Goal: Ask a question

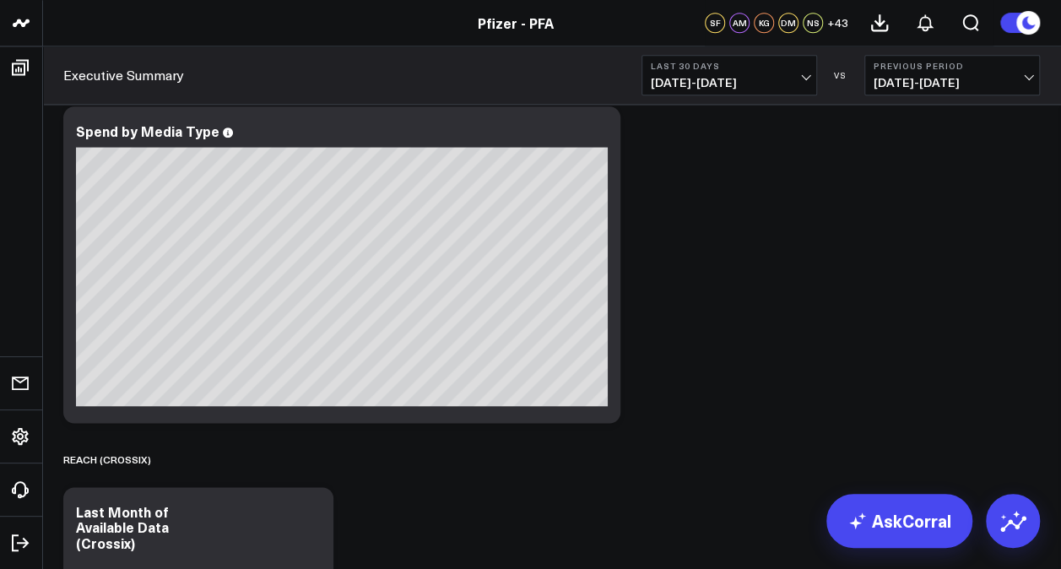
scroll to position [1055, 0]
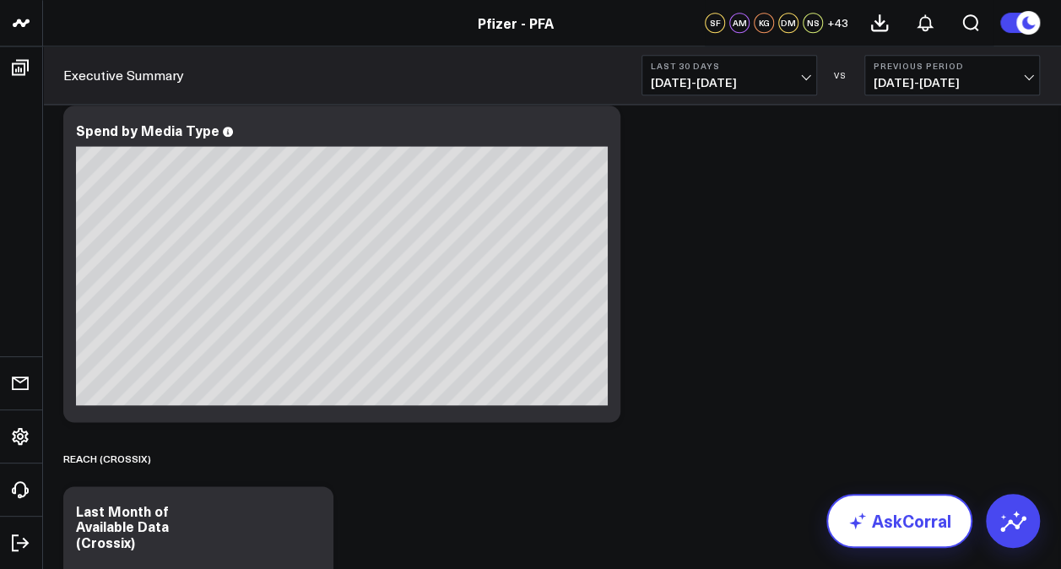
click at [931, 525] on link "AskCorral" at bounding box center [899, 521] width 146 height 54
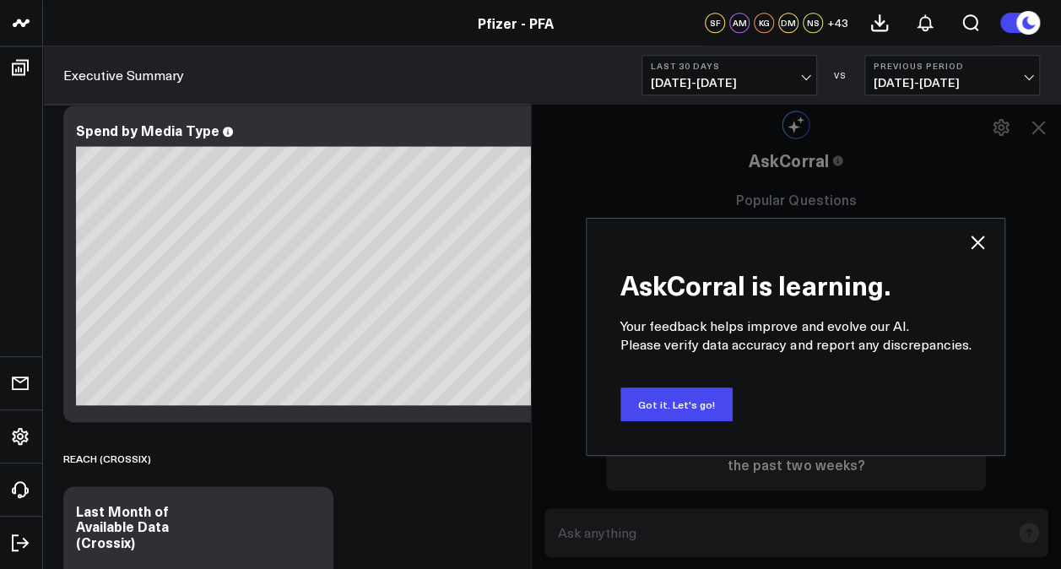
click at [977, 240] on icon at bounding box center [977, 242] width 20 height 20
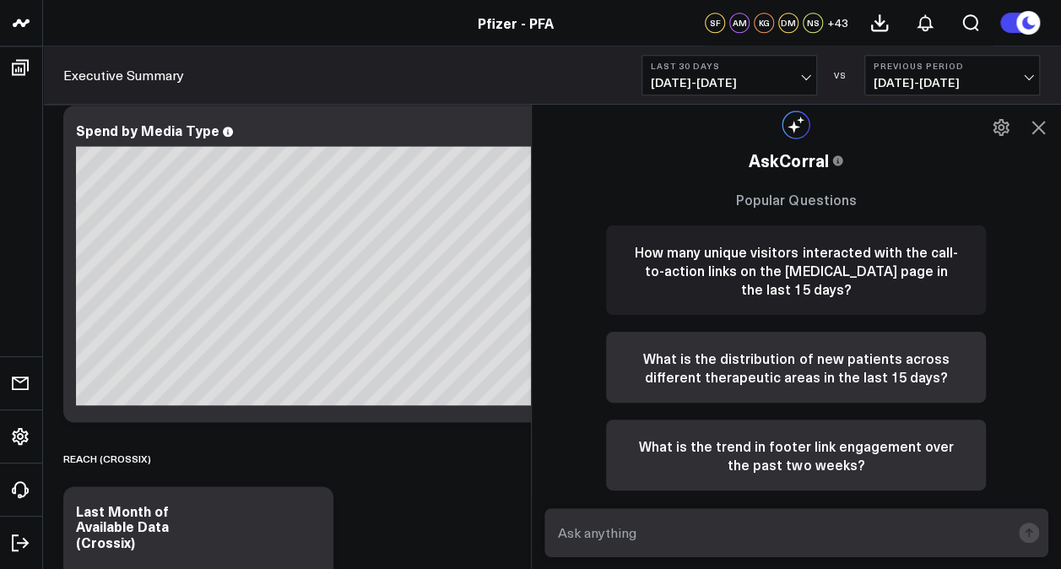
click at [803, 295] on button "How many unique visitors interacted with the call-to-action links on the [MEDIC…" at bounding box center [796, 269] width 380 height 89
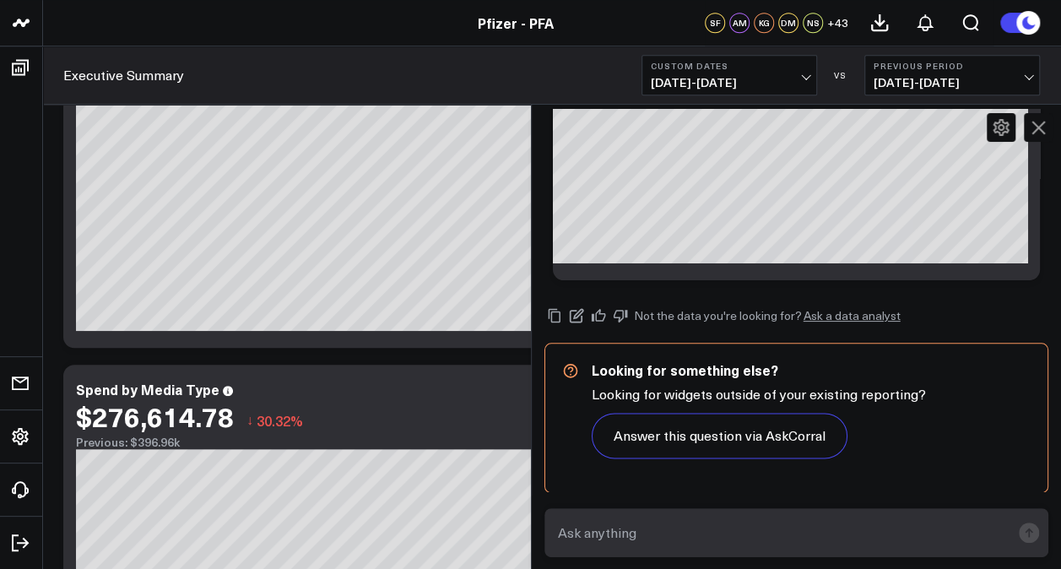
scroll to position [463, 0]
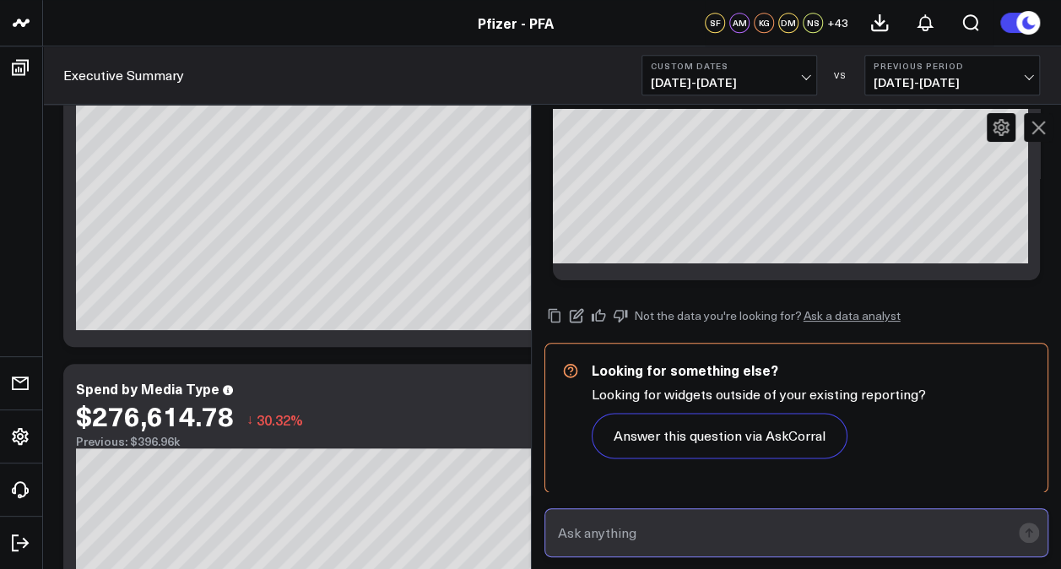
click at [638, 530] on input "text" at bounding box center [781, 532] width 457 height 30
click at [629, 533] on input "text" at bounding box center [781, 532] width 457 height 30
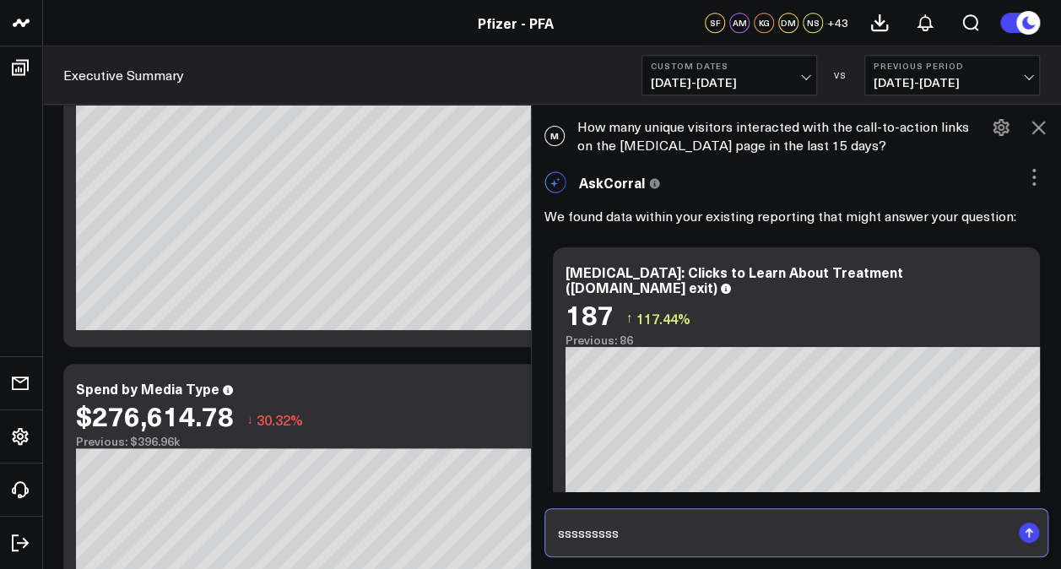
scroll to position [341, 0]
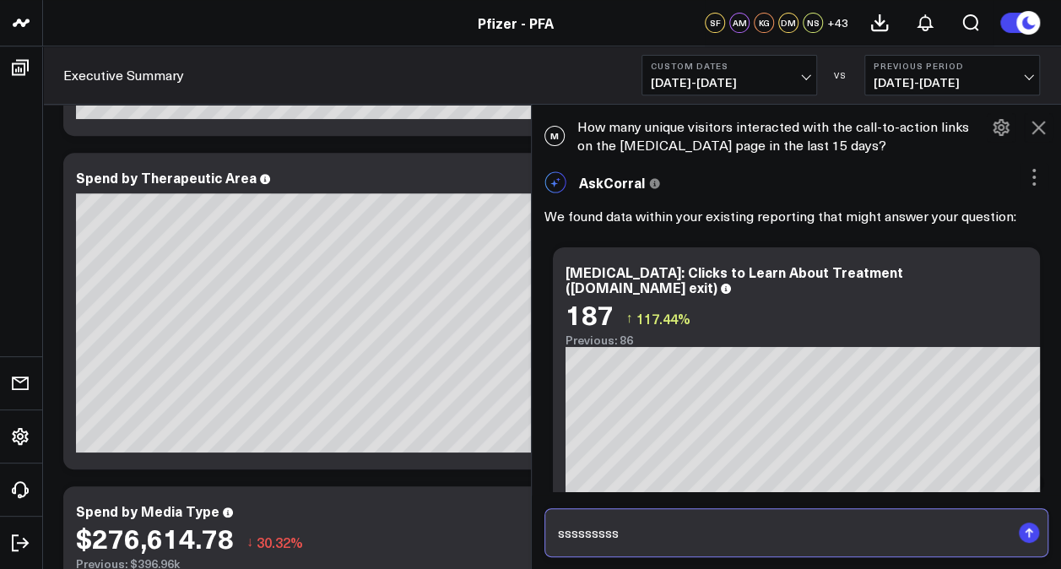
type input "sssssssss"
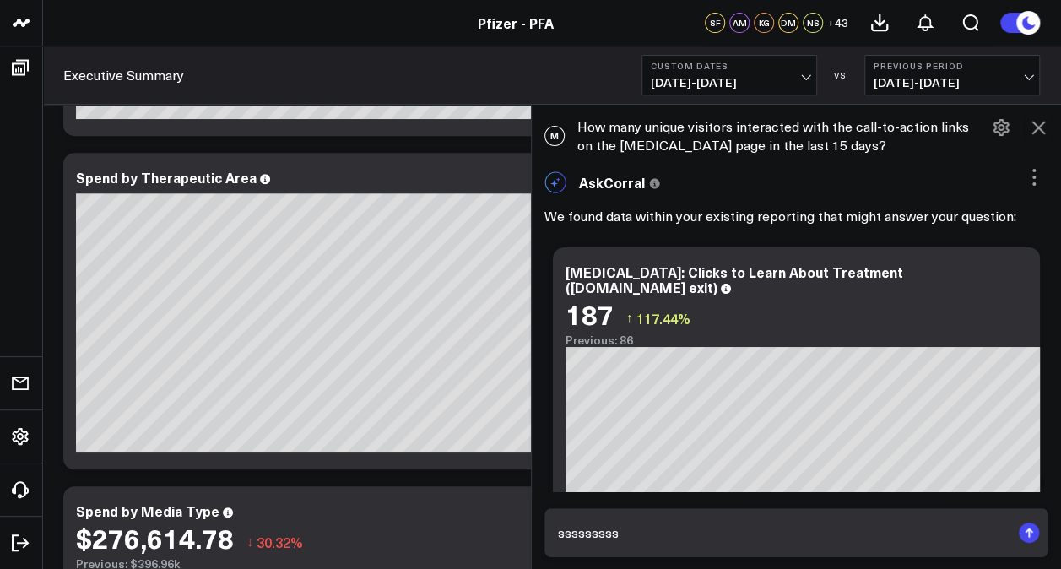
click at [582, 213] on p "We found data within your existing reporting that might answer your question:" at bounding box center [796, 216] width 505 height 20
drag, startPoint x: 584, startPoint y: 129, endPoint x: 894, endPoint y: 147, distance: 311.0
click at [894, 147] on div "M How many unique visitors interacted with the call-to-action links on the [MED…" at bounding box center [797, 136] width 530 height 54
click at [678, 135] on div "M How many unique visitors interacted with the call-to-action links on the [MED…" at bounding box center [797, 136] width 530 height 54
